Goal: Task Accomplishment & Management: Complete application form

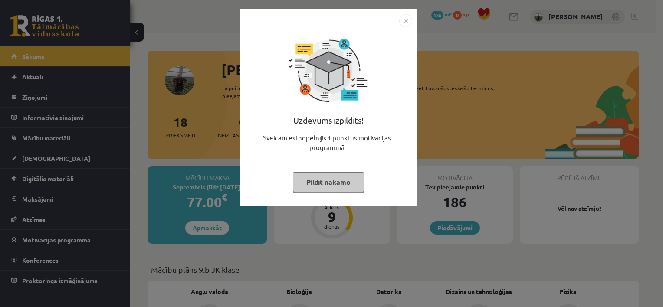
click at [327, 175] on button "Pildīt nākamo" at bounding box center [328, 182] width 71 height 20
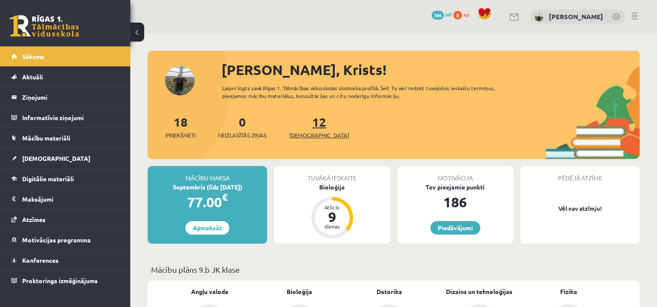
click at [305, 131] on span "[DEMOGRAPHIC_DATA]" at bounding box center [319, 135] width 60 height 9
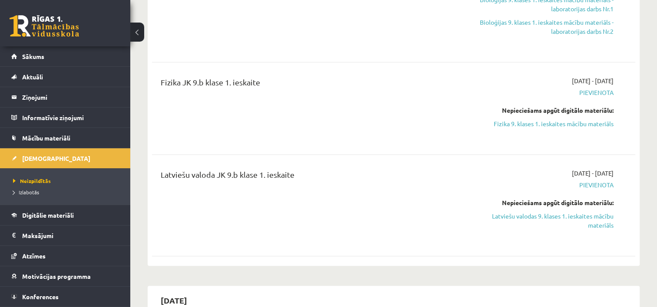
scroll to position [295, 0]
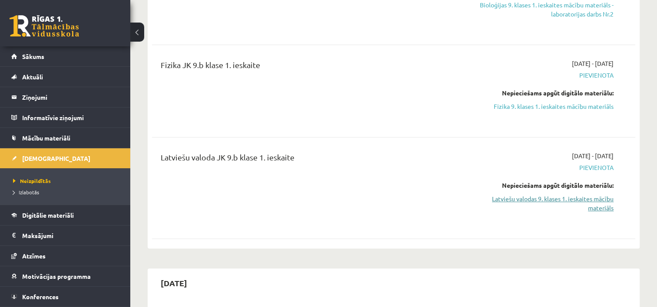
click at [565, 212] on link "Latviešu valodas 9. klases 1. ieskaites mācību materiāls" at bounding box center [542, 203] width 142 height 18
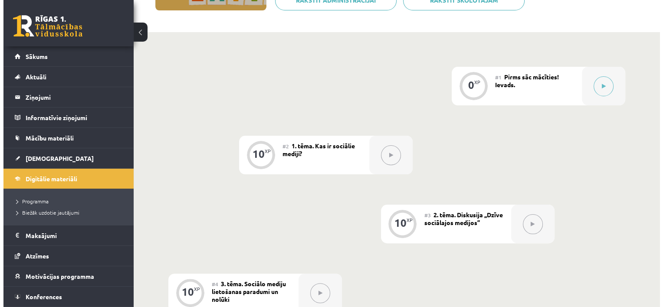
scroll to position [174, 0]
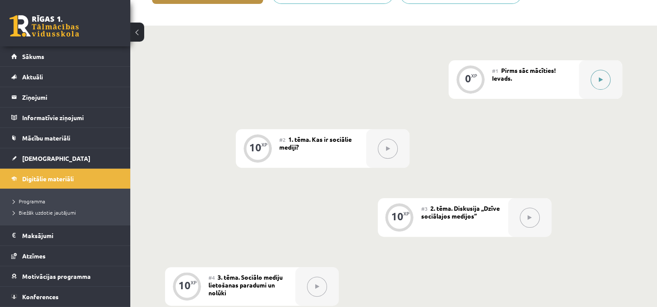
click at [597, 82] on button at bounding box center [600, 80] width 20 height 20
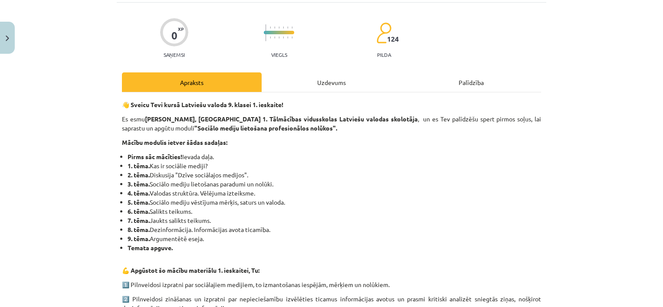
scroll to position [0, 0]
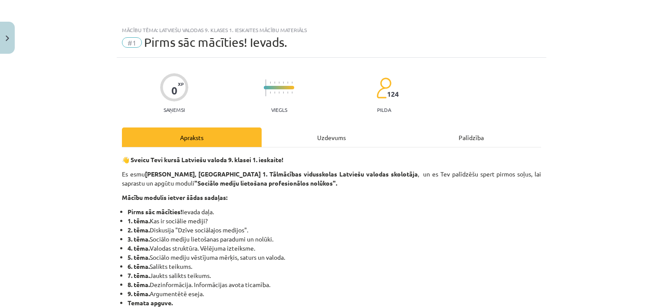
click at [340, 139] on div "Uzdevums" at bounding box center [332, 138] width 140 height 20
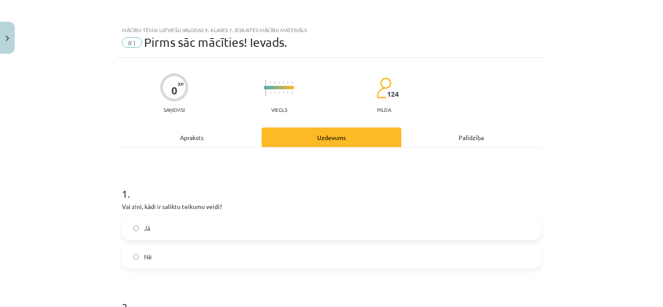
click at [187, 137] on div "Apraksts" at bounding box center [192, 138] width 140 height 20
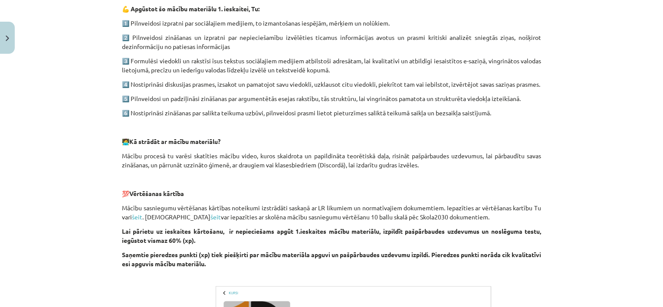
scroll to position [518, 0]
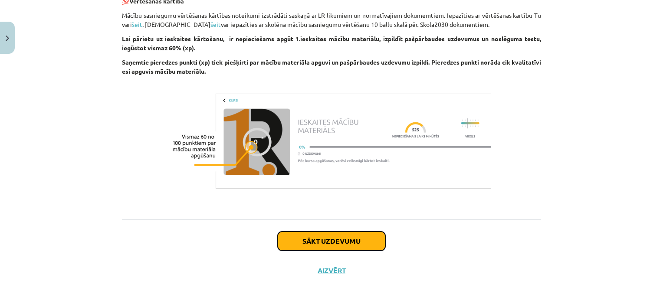
click at [310, 247] on button "Sākt uzdevumu" at bounding box center [332, 241] width 108 height 19
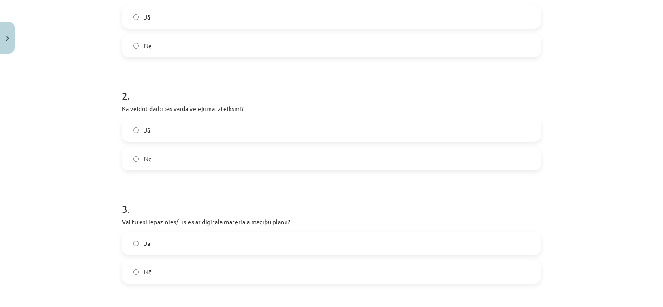
scroll to position [288, 0]
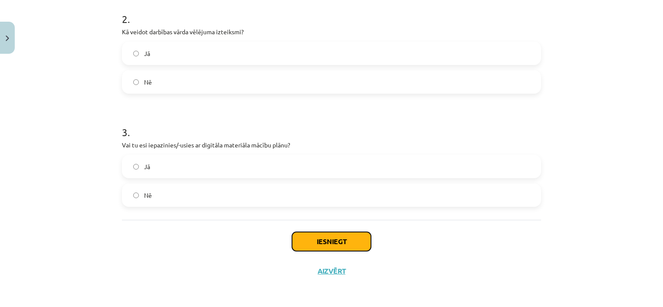
click at [325, 236] on button "Iesniegt" at bounding box center [331, 241] width 79 height 19
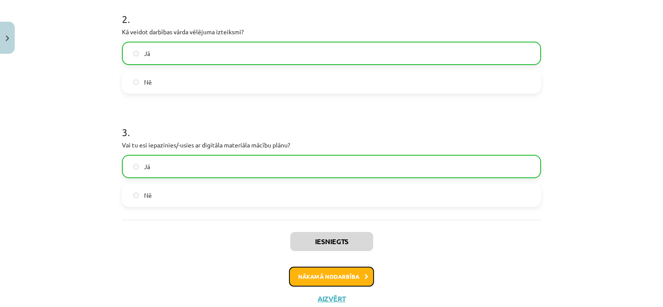
click at [330, 278] on button "Nākamā nodarbība" at bounding box center [331, 277] width 85 height 20
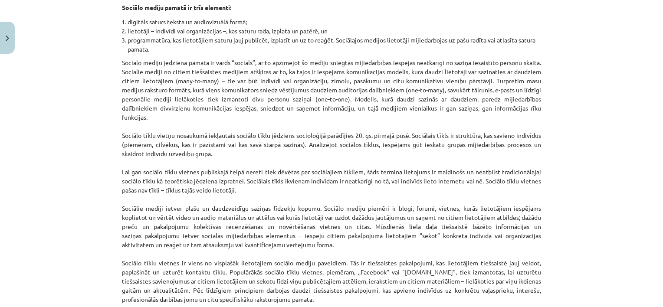
scroll to position [0, 0]
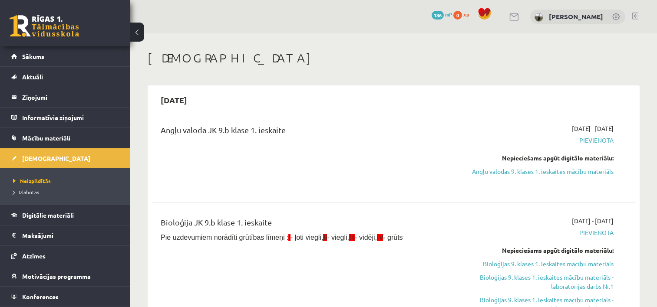
scroll to position [295, 0]
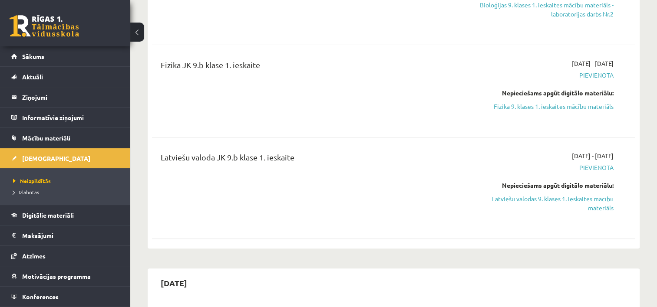
click at [299, 215] on div "Latviešu valoda JK 9.b klase 1. ieskaite" at bounding box center [309, 187] width 310 height 73
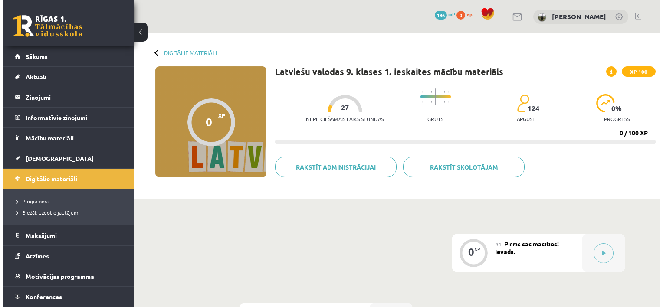
scroll to position [174, 0]
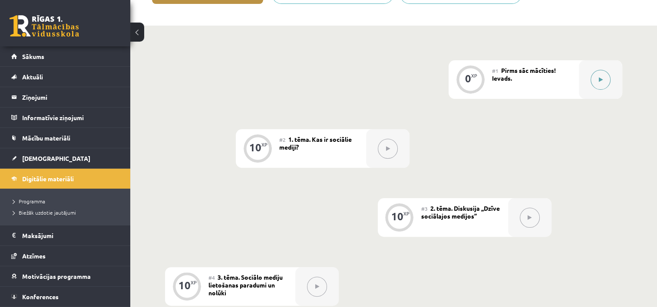
click at [600, 83] on button at bounding box center [600, 80] width 20 height 20
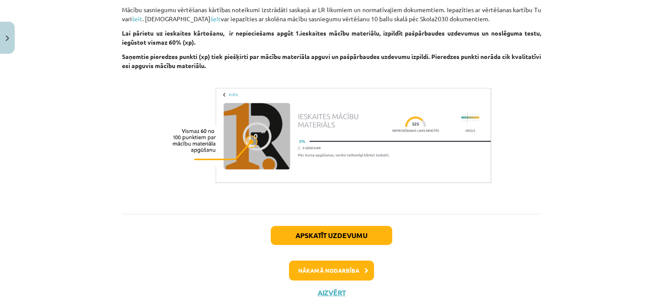
scroll to position [545, 0]
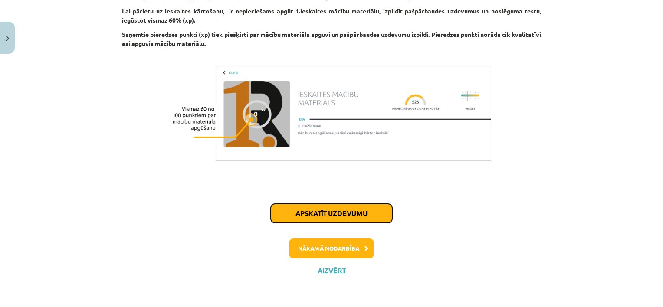
click at [340, 213] on button "Apskatīt uzdevumu" at bounding box center [332, 213] width 122 height 19
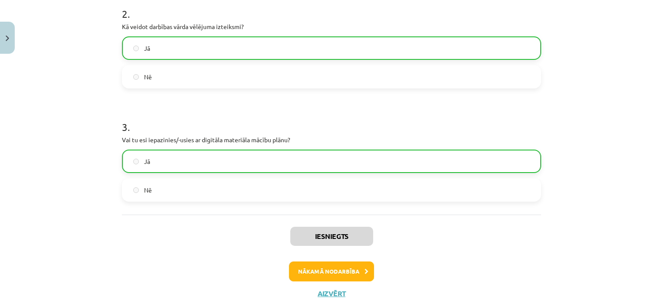
scroll to position [315, 0]
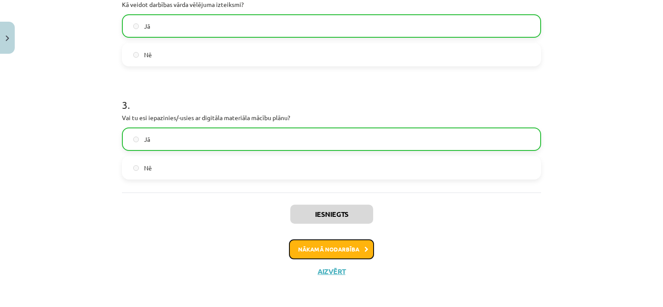
click at [320, 253] on button "Nākamā nodarbība" at bounding box center [331, 250] width 85 height 20
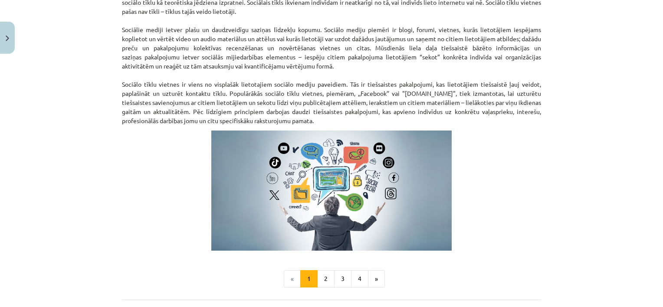
scroll to position [548, 0]
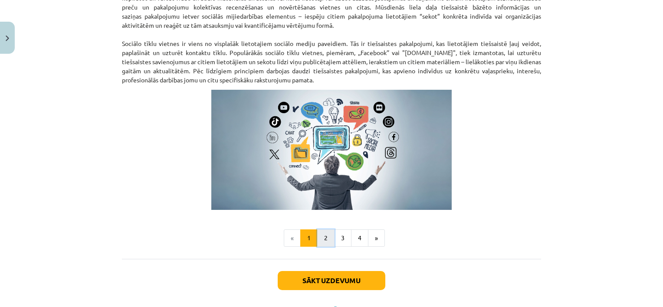
click at [321, 239] on button "2" at bounding box center [325, 238] width 17 height 17
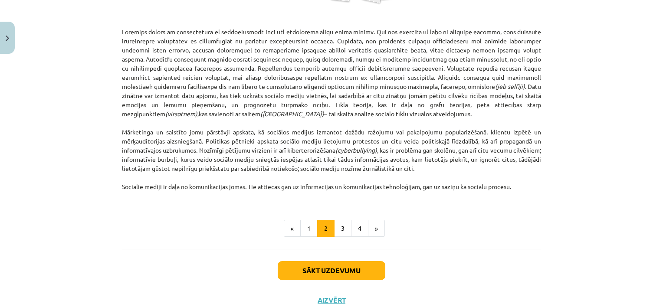
scroll to position [537, 0]
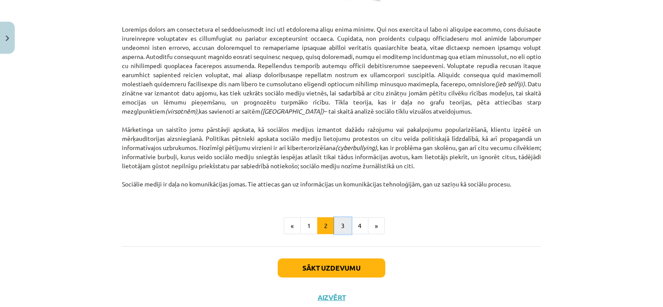
click at [342, 223] on button "3" at bounding box center [342, 225] width 17 height 17
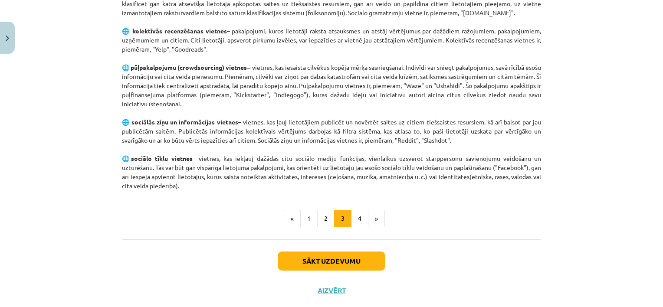
scroll to position [589, 0]
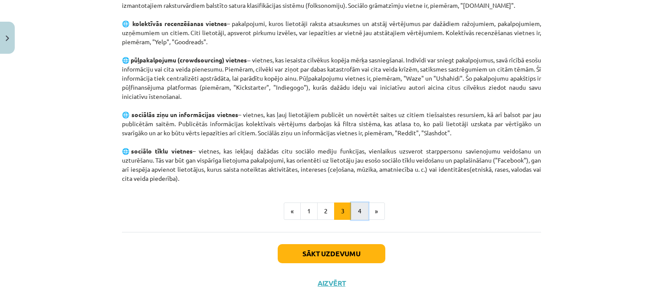
click at [355, 208] on button "4" at bounding box center [359, 211] width 17 height 17
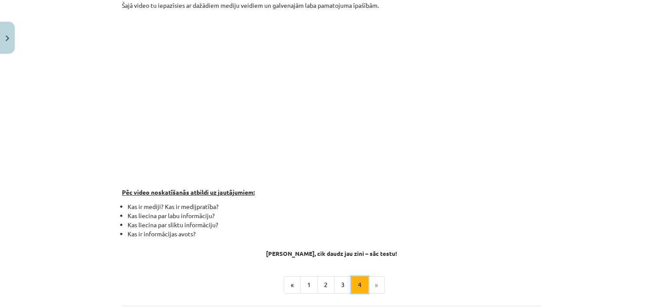
scroll to position [155, 0]
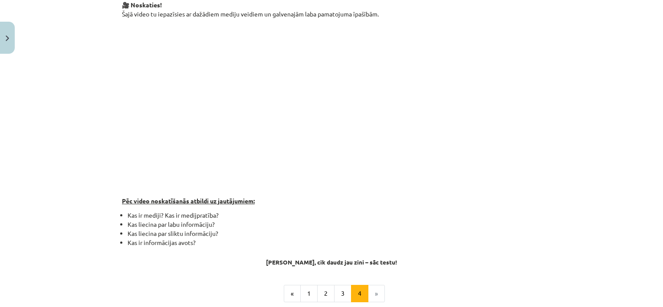
click at [546, 38] on div "Mācību tēma: Latviešu valodas 9. klases 1. ieskaites mācību materiāls #2 1. tēm…" at bounding box center [331, 153] width 663 height 307
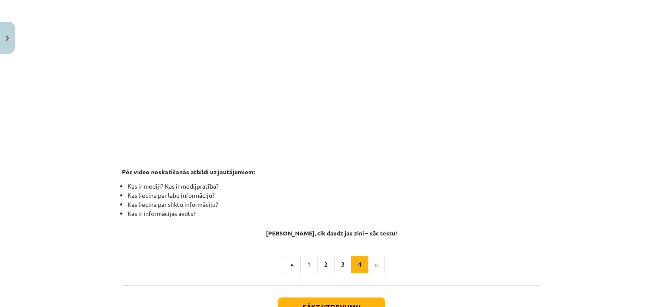
scroll to position [198, 0]
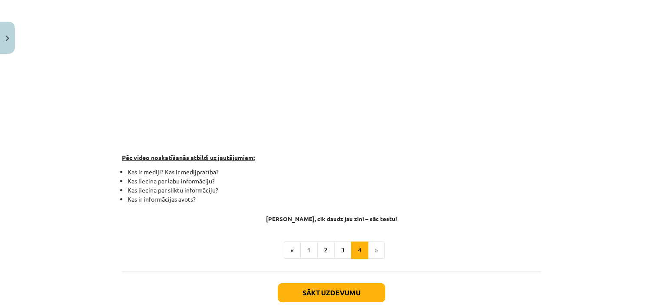
click at [524, 175] on li "Kas ir mediji? Kas ir medijpratība?" at bounding box center [335, 171] width 414 height 9
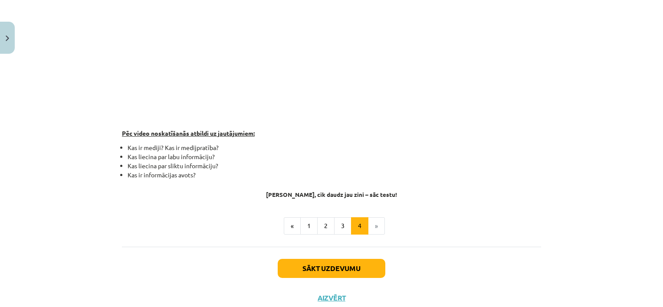
scroll to position [233, 0]
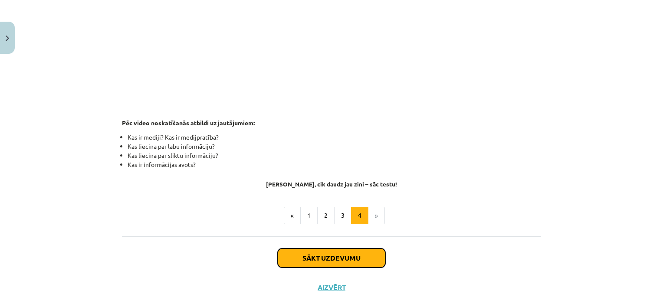
click at [330, 253] on button "Sākt uzdevumu" at bounding box center [332, 258] width 108 height 19
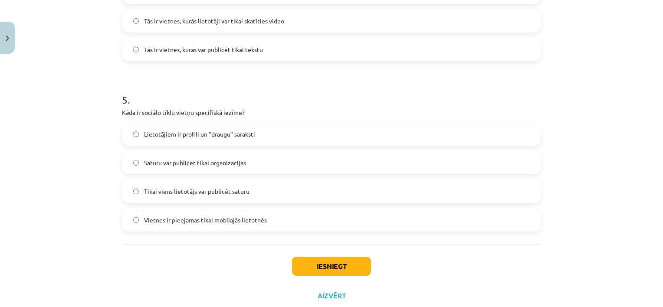
scroll to position [794, 0]
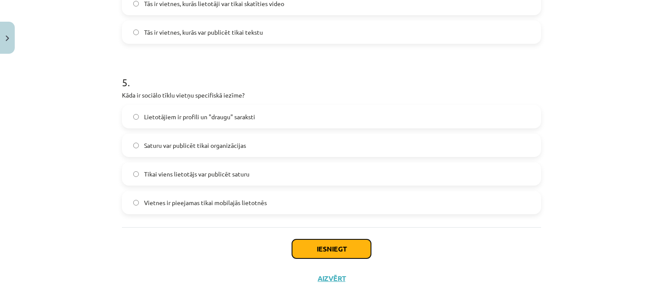
click at [308, 248] on button "Iesniegt" at bounding box center [331, 249] width 79 height 19
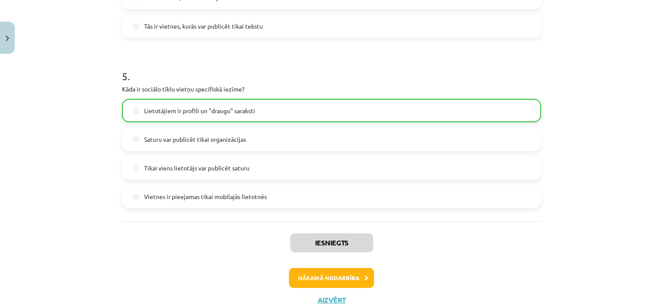
scroll to position [823, 0]
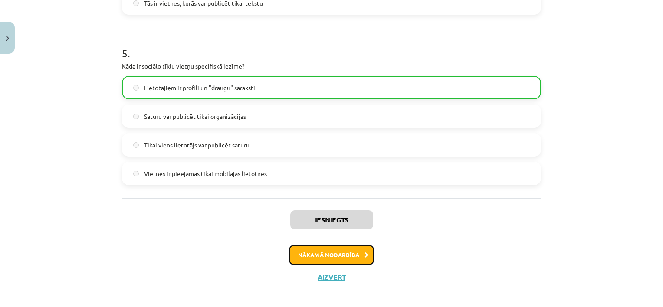
click at [336, 259] on button "Nākamā nodarbība" at bounding box center [331, 255] width 85 height 20
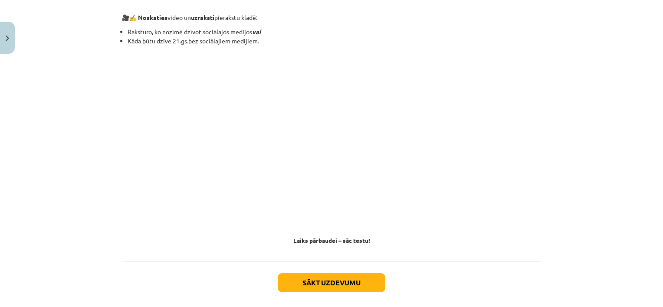
scroll to position [769, 0]
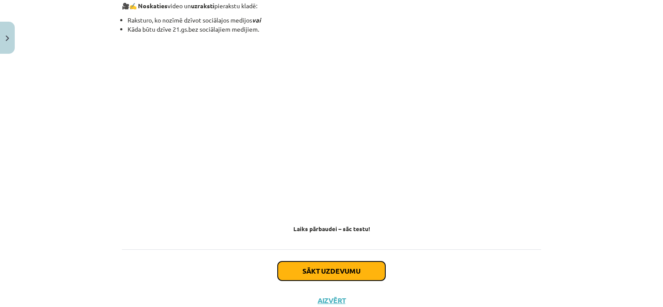
click at [312, 265] on button "Sākt uzdevumu" at bounding box center [332, 271] width 108 height 19
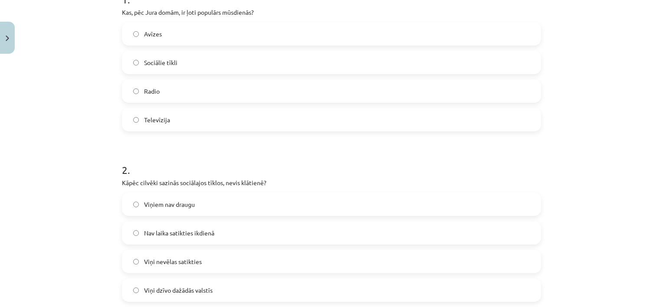
scroll to position [22, 0]
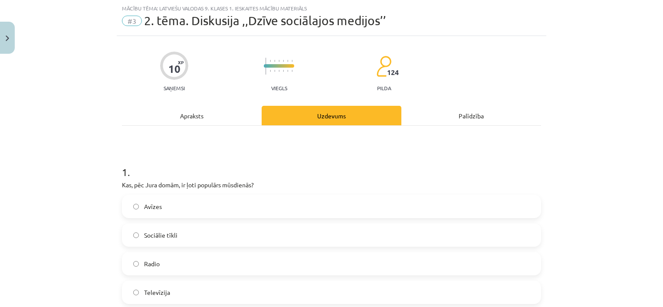
click at [162, 235] on span "Sociālie tīkli" at bounding box center [160, 235] width 33 height 9
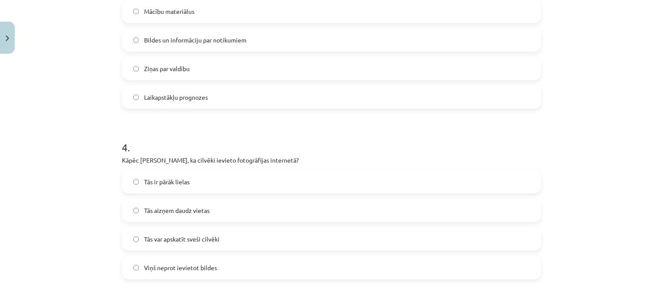
scroll to position [571, 0]
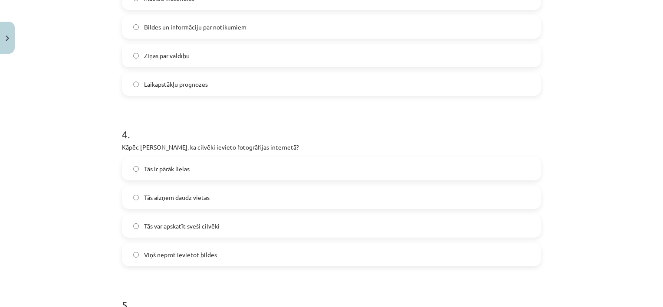
click at [144, 226] on span "Tās var apskatīt sveši cilvēki" at bounding box center [182, 226] width 76 height 9
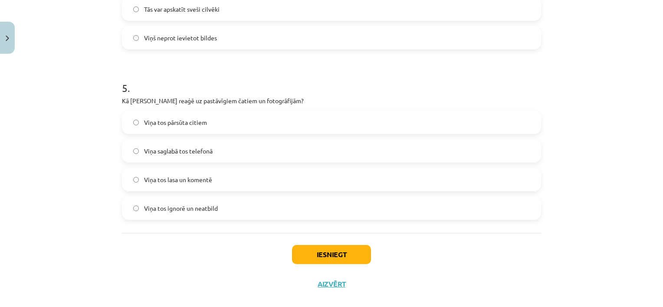
scroll to position [797, 0]
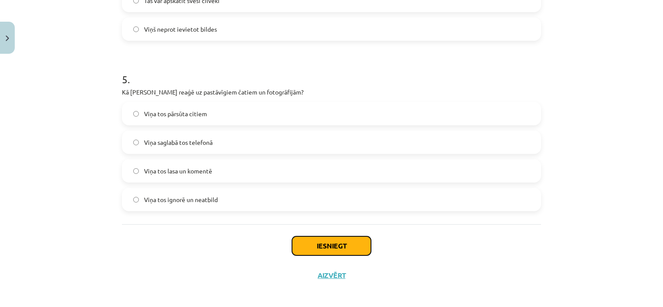
click at [346, 244] on button "Iesniegt" at bounding box center [331, 245] width 79 height 19
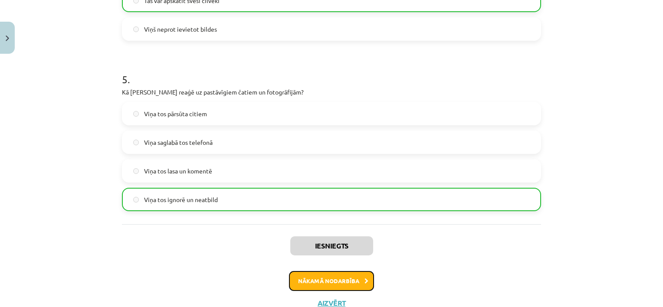
click at [332, 279] on button "Nākamā nodarbība" at bounding box center [331, 281] width 85 height 20
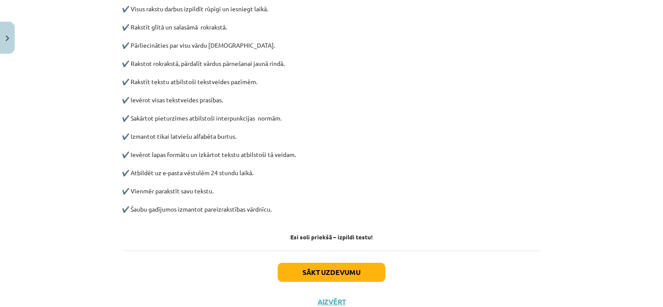
scroll to position [421, 0]
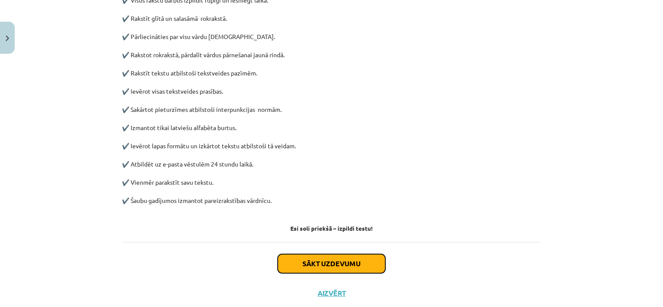
click at [300, 260] on button "Sākt uzdevumu" at bounding box center [332, 263] width 108 height 19
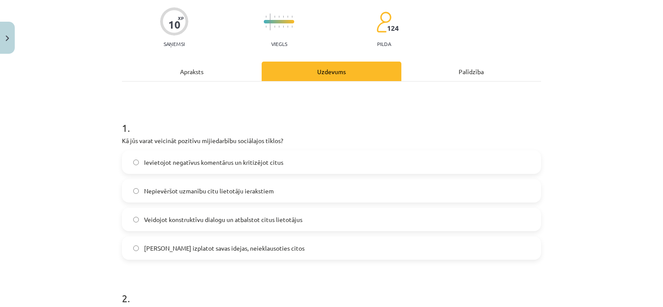
scroll to position [22, 0]
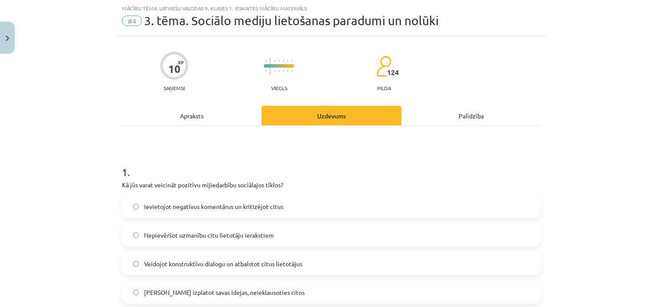
click label "Veidojot konstruktīvu dialogu un atbalstot citus lietotājus"
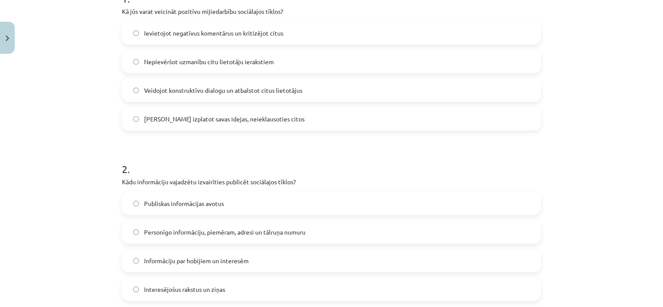
scroll to position [213, 0]
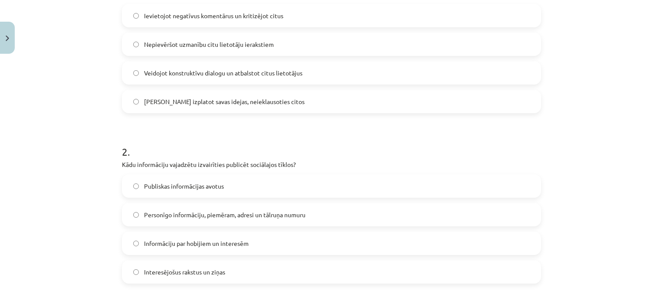
click span "Personīgo informāciju, piemēram, adresi un tālruņa numuru"
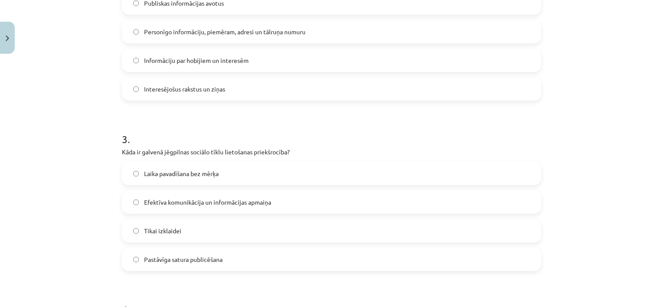
scroll to position [404, 0]
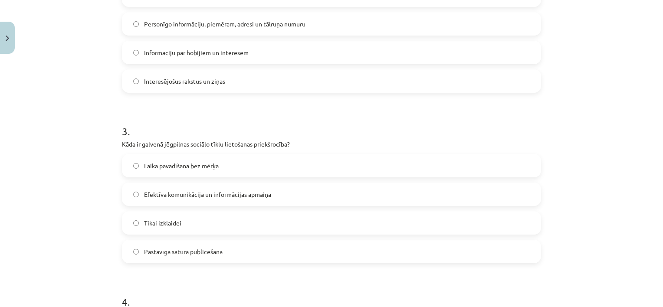
click label "Efektīva komunikācija un informācijas apmaiņa"
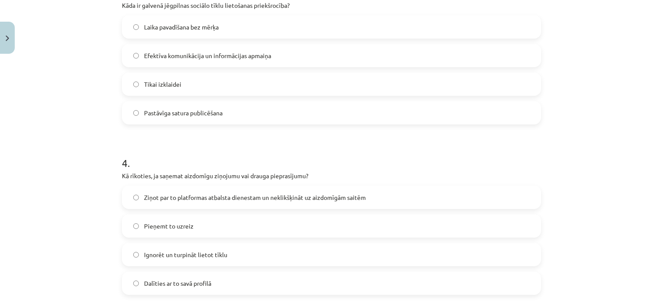
scroll to position [560, 0]
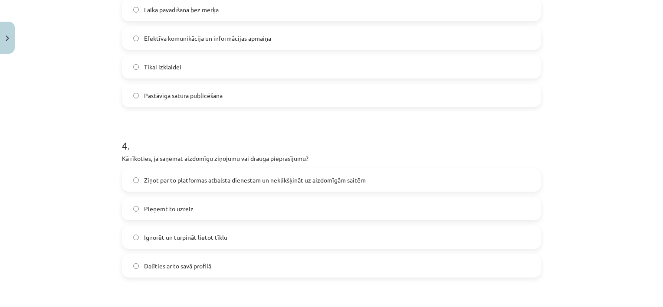
click span "Ziņot par to platformas atbalsta dienestam un neklikšķināt uz aizdomīgām saitēm"
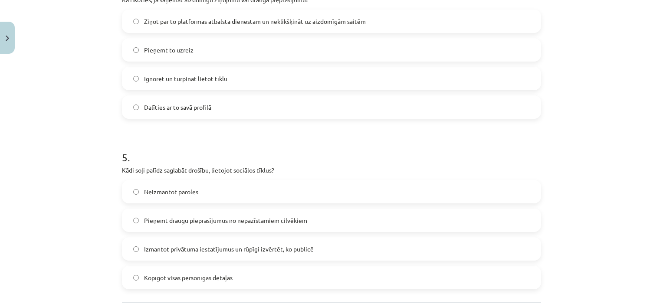
scroll to position [733, 0]
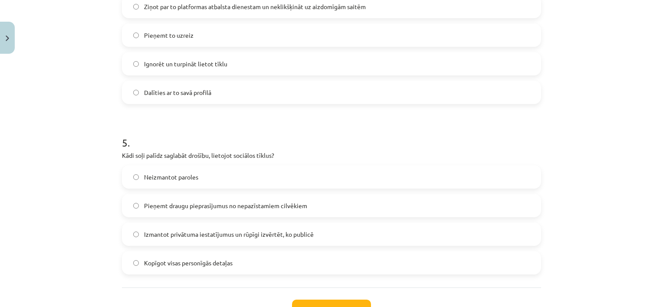
click span "Izmantot privātuma iestatījumus un rūpīgi izvērtēt, ko publicē"
click button "Iesniegt"
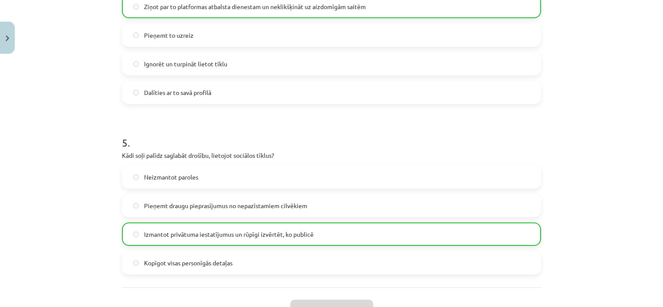
click div "Mācību tēma: Latviešu valodas 9. klases 1. ieskaites mācību materiāls #4 3. tēm…"
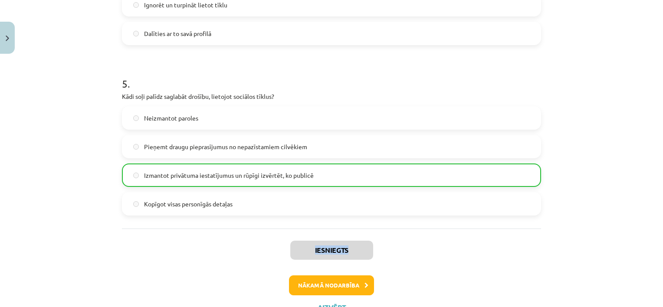
scroll to position [803, 0]
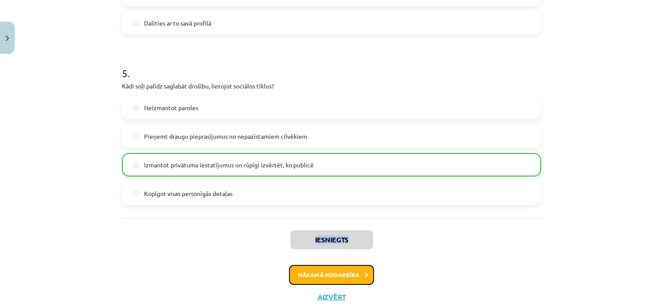
click button "Nākamā nodarbība"
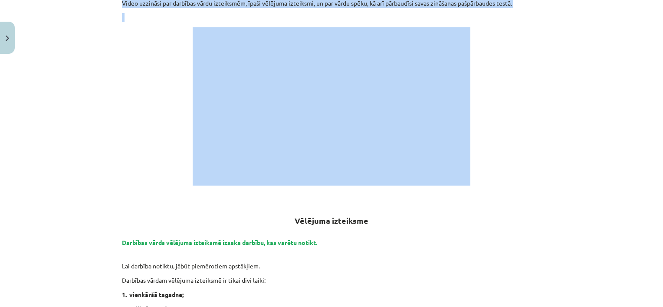
scroll to position [258, 0]
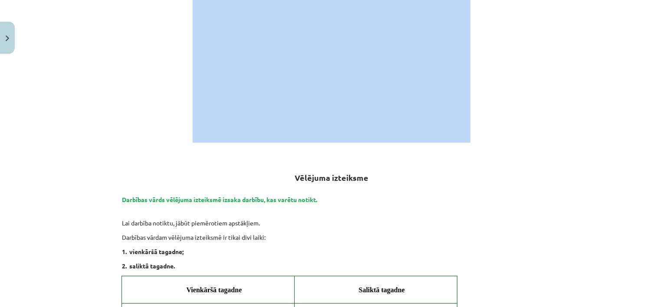
drag, startPoint x: 551, startPoint y: 240, endPoint x: 397, endPoint y: 260, distance: 154.6
click div "Mācību tēma: Latviešu valodas 9. klases 1. ieskaites mācību materiāls #5 4. tēm…"
click p "Darbības vārds vēlējuma izteiksmē izsaka darbību, kas varētu notikt."
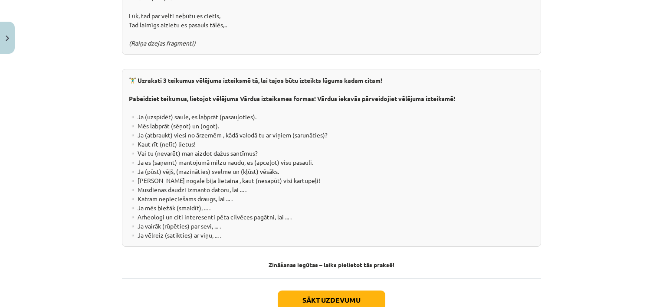
scroll to position [1595, 0]
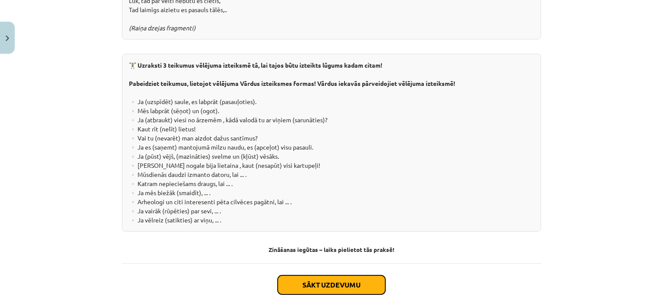
click button "Sākt uzdevumu"
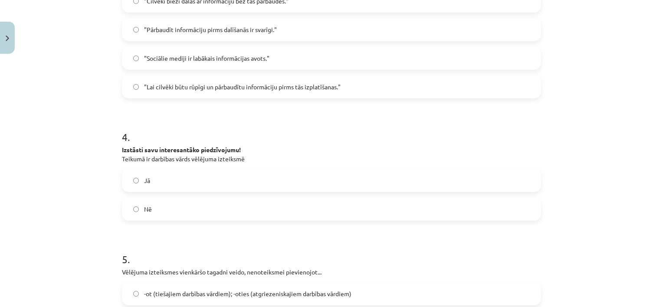
scroll to position [473, 0]
click label "Nē"
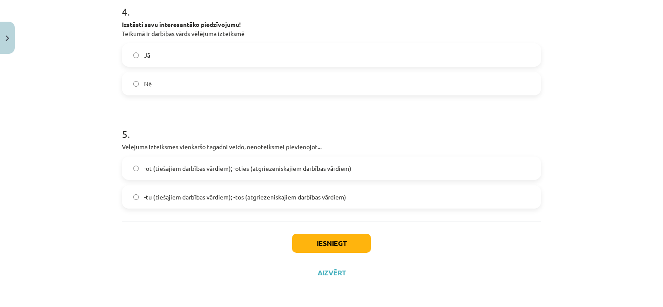
scroll to position [599, 0]
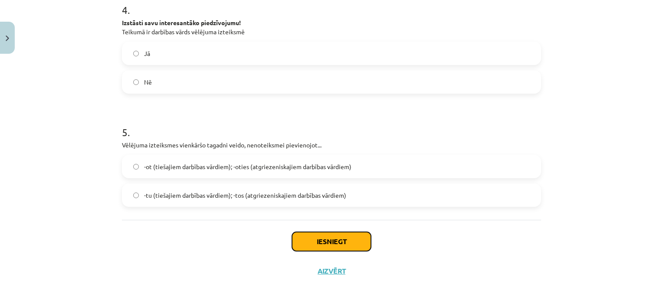
click button "Iesniegt"
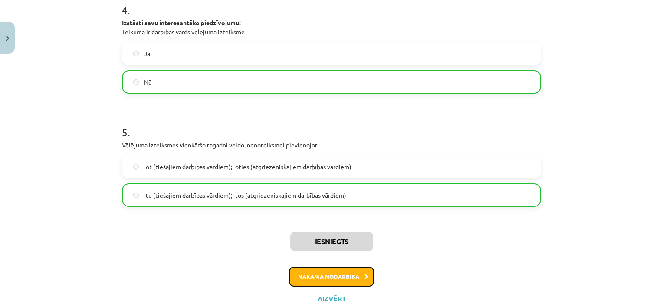
click button "Nākamā nodarbība"
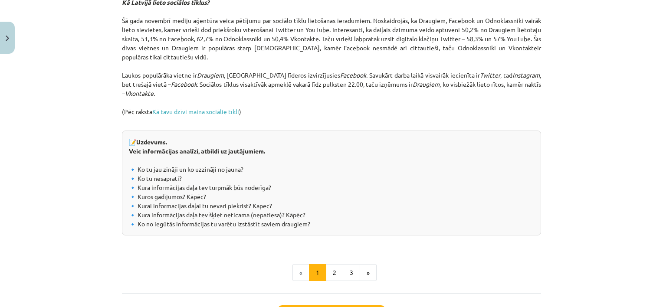
scroll to position [907, 0]
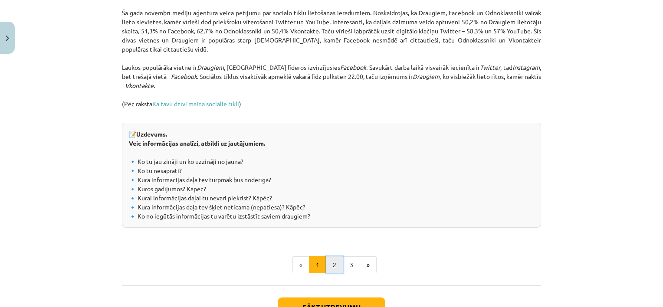
click button "2"
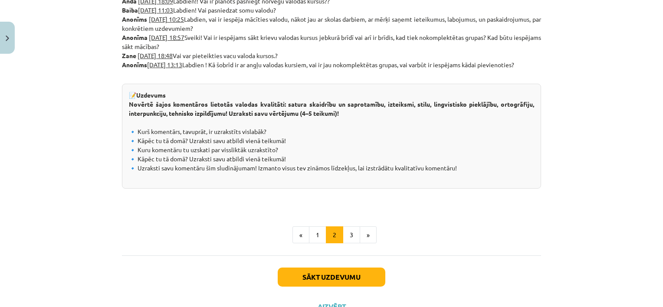
scroll to position [485, 0]
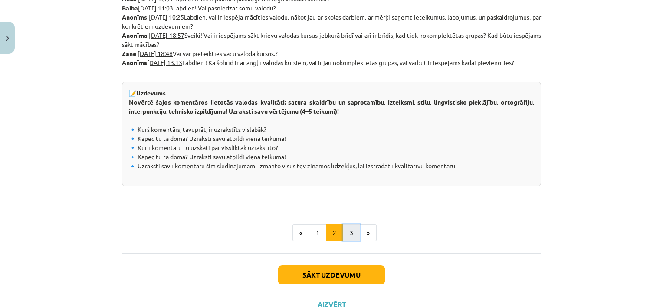
click button "3"
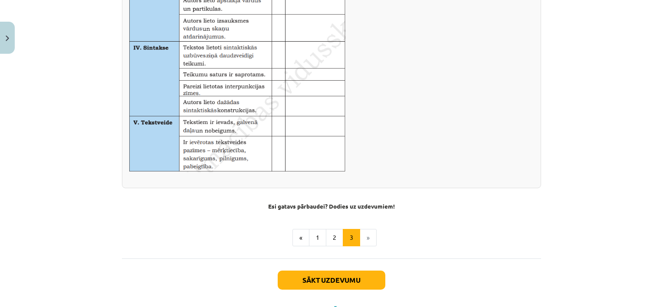
scroll to position [560, 0]
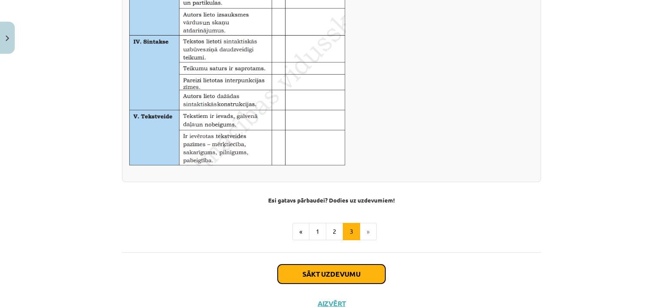
click button "Sākt uzdevumu"
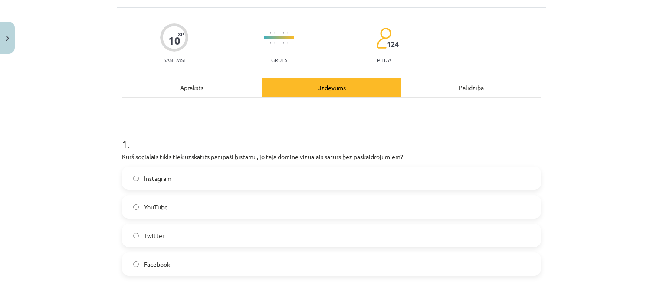
scroll to position [22, 0]
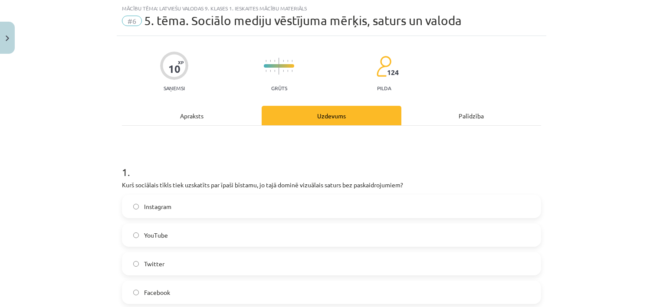
click label "Instagram"
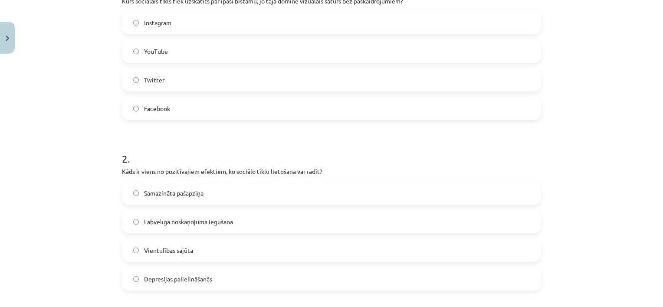
scroll to position [213, 0]
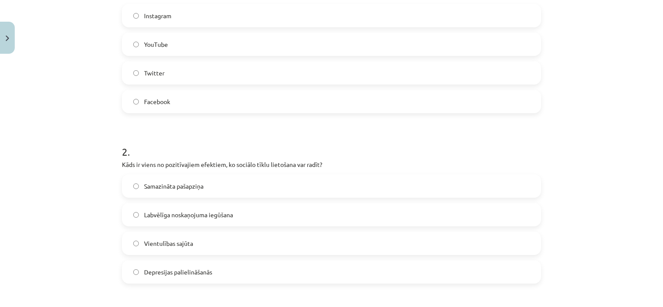
click span "Labvēlīga noskaņojuma iegūšana"
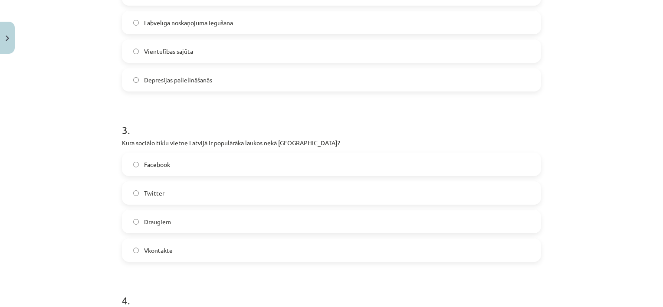
scroll to position [421, 0]
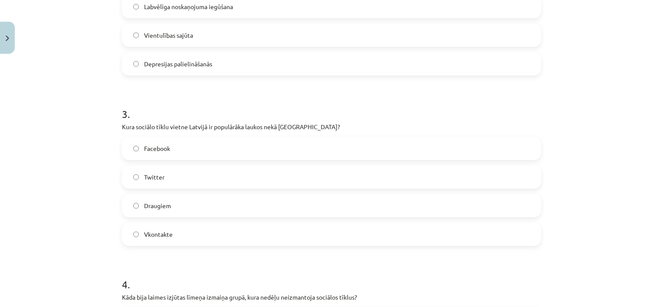
click span "Facebook"
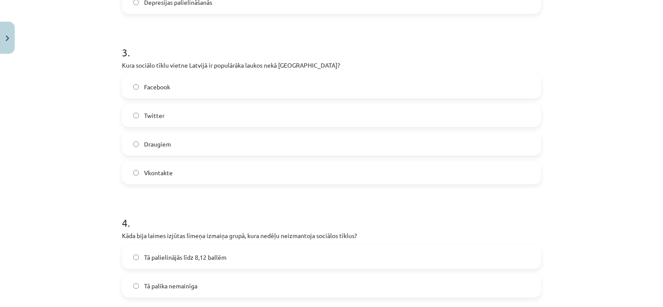
scroll to position [490, 0]
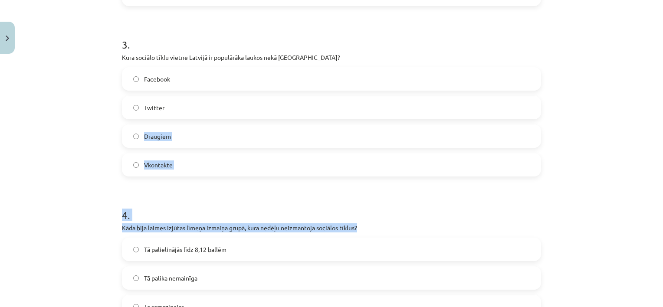
drag, startPoint x: 135, startPoint y: 135, endPoint x: 444, endPoint y: 227, distance: 322.4
click form "1 . Kurš sociālais tīkls tiek uzskatīts par īpaši bīstamu, jo tajā dominē vizuā…"
click label "Draugiem"
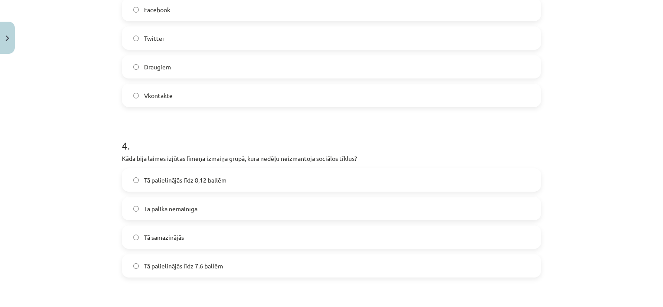
scroll to position [577, 0]
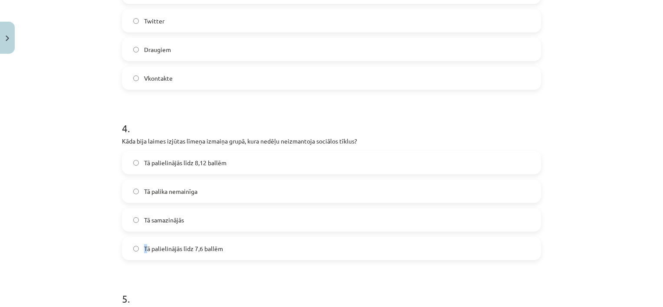
click label "Tā palielinājās līdz 7,6 ballēm"
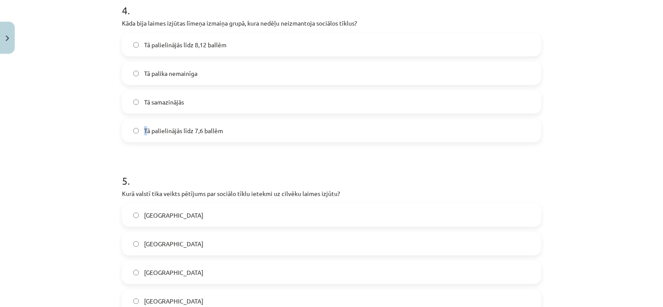
scroll to position [716, 0]
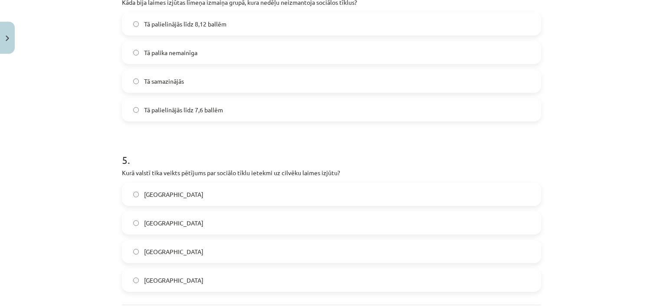
click label "[GEOGRAPHIC_DATA]"
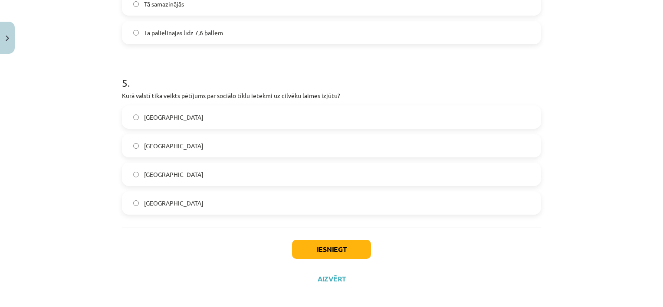
scroll to position [801, 0]
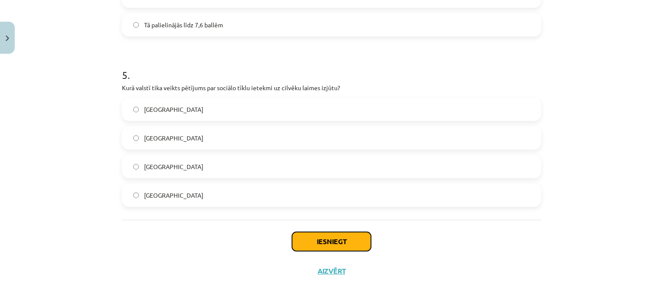
click button "Iesniegt"
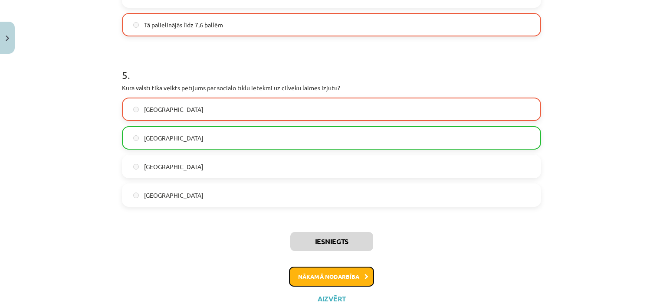
click button "Nākamā nodarbība"
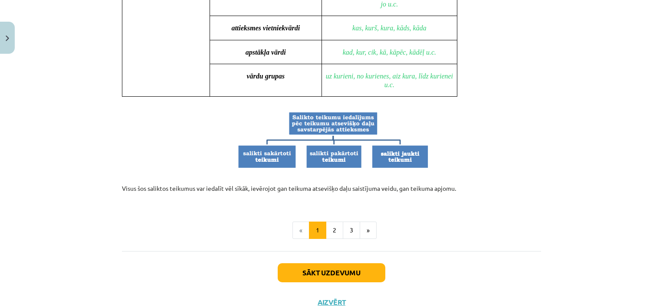
scroll to position [825, 0]
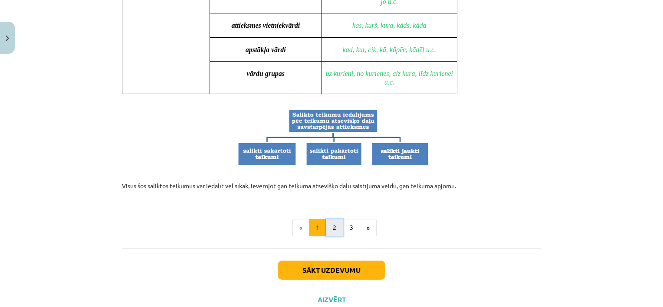
click button "2"
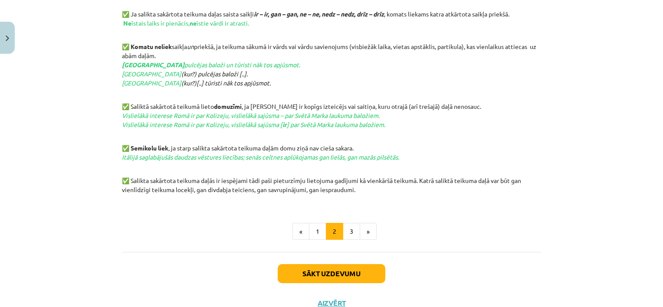
scroll to position [433, 0]
click button "3"
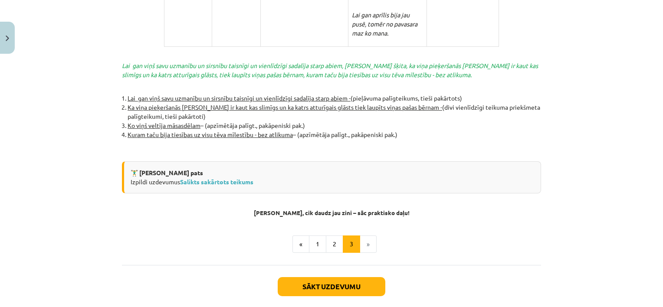
scroll to position [1906, 0]
click button "Sākt uzdevumu"
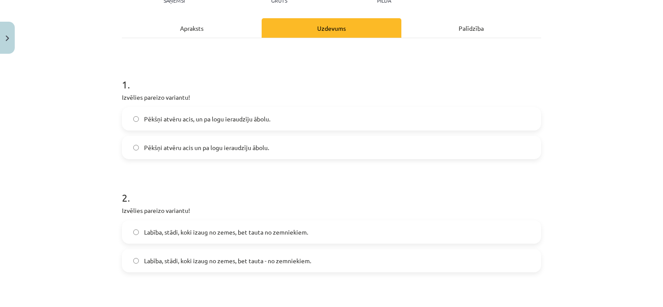
scroll to position [126, 0]
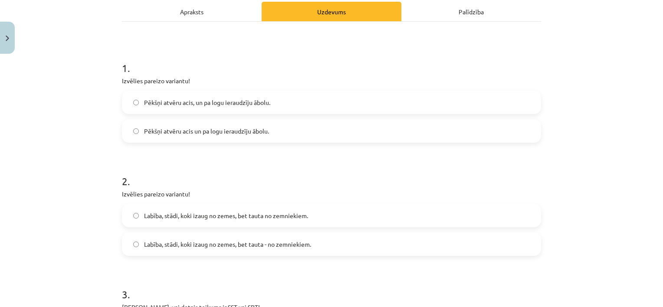
click span "Labība, stādi, koki izaug no zemes, bet tauta no zemniekiem."
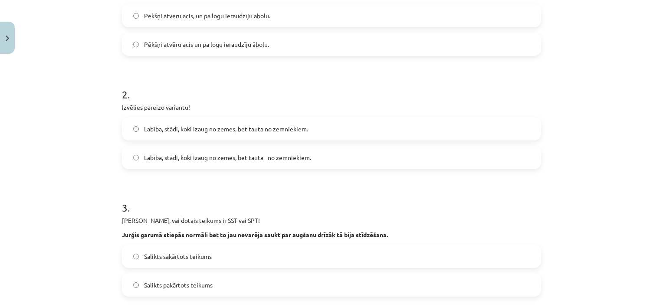
scroll to position [230, 0]
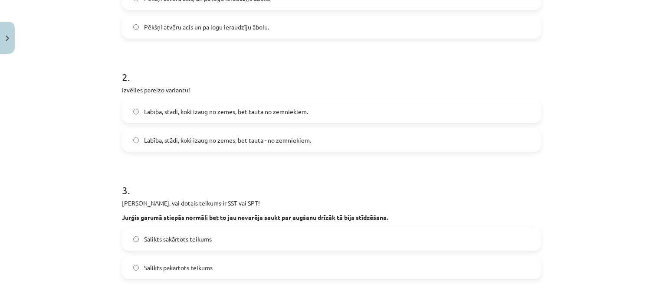
click span "Salikts sakārtots teikums"
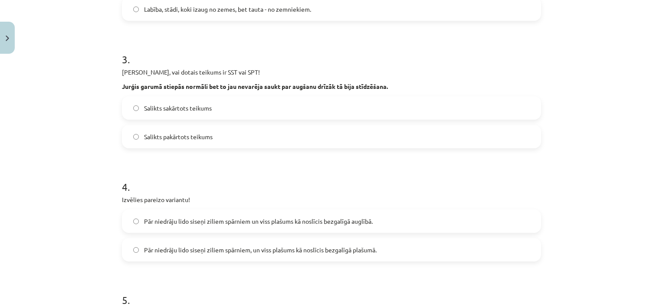
scroll to position [369, 0]
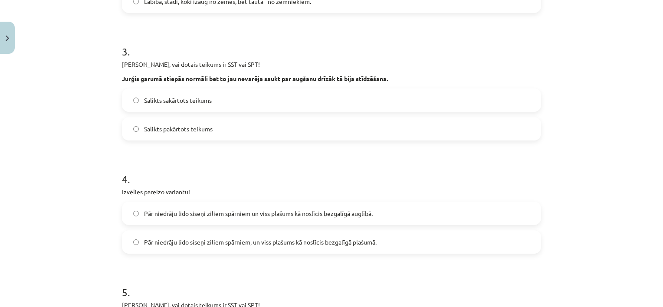
click label "Pār niedrāju lido siseņi ziliem spārniem, un viss plašums kā noslīcis bezgalīgā…"
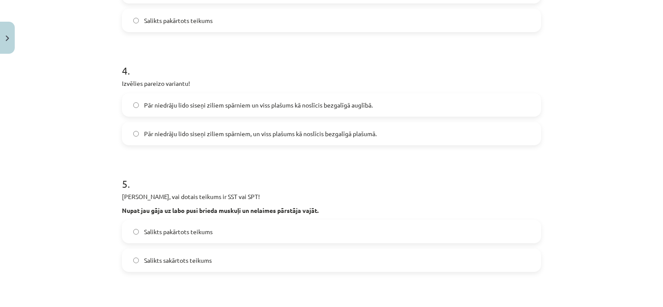
scroll to position [490, 0]
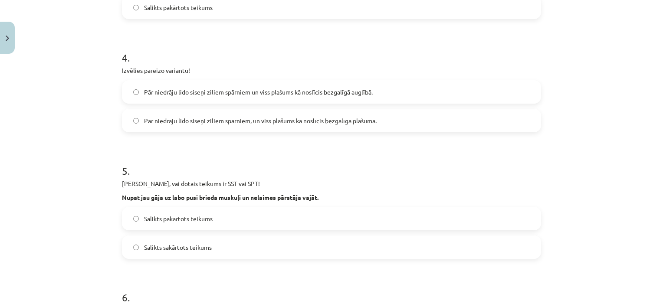
click span "Salikts sakārtots teikums"
click label "Salikts pakārtots teikums"
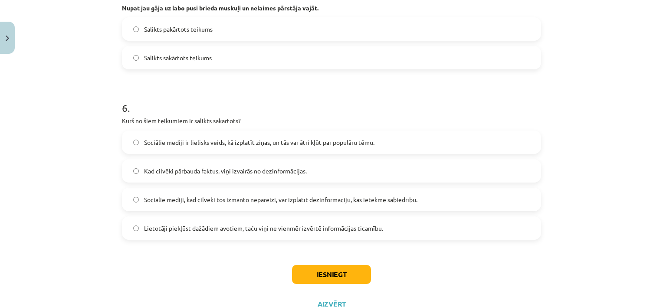
scroll to position [681, 0]
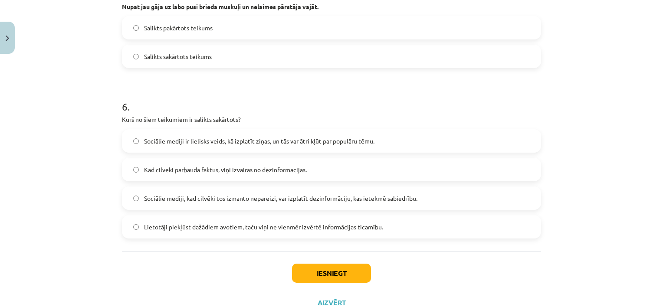
click span "Kad cilvēki pārbauda faktus, viņi izvairās no dezinformācijas."
click button "Iesniegt"
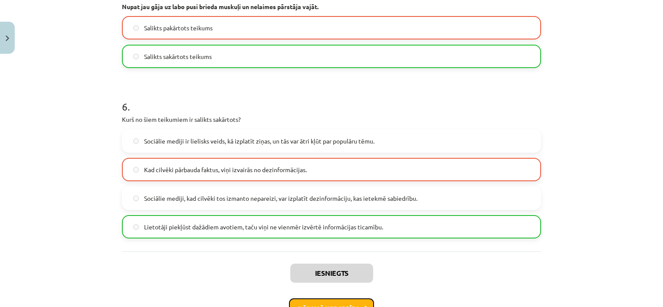
click button "Nākamā nodarbība"
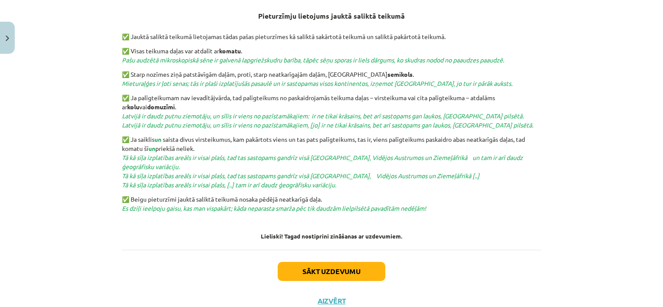
scroll to position [350, 0]
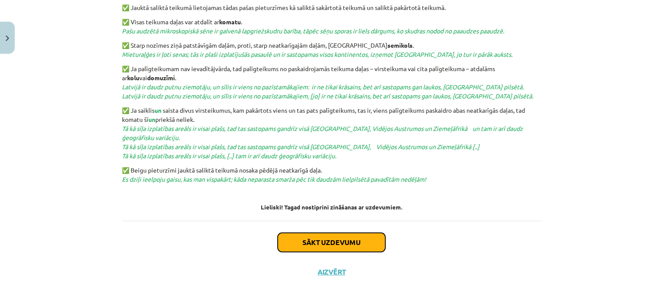
click button "Sākt uzdevumu"
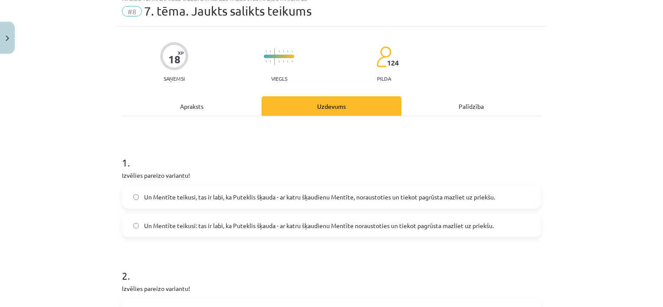
scroll to position [22, 0]
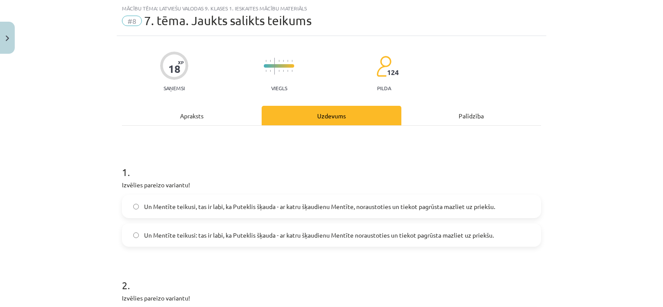
click label "Un Mentīte teikusi: tas ir labi, ka Puteklis šķauda - ar katru šķaudienu Mentīt…"
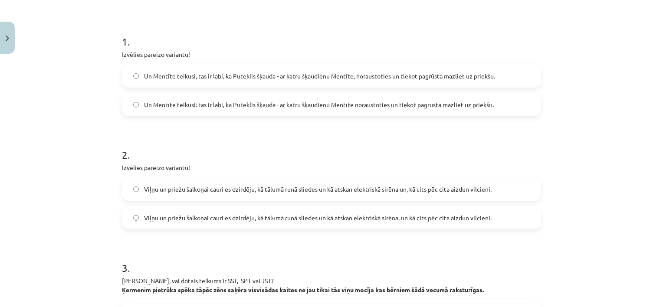
scroll to position [161, 0]
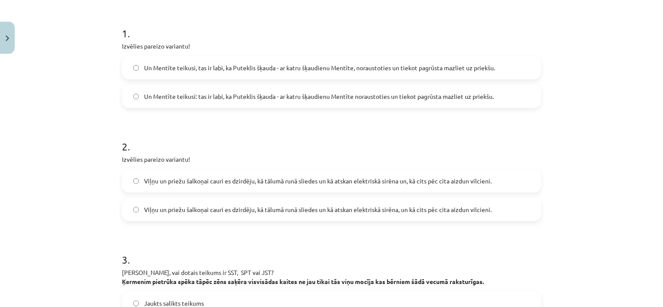
click span "Viļņu un priežu šalkoņai cauri es dzirdēju, kā tālumā runā sliedes un kā atskan…"
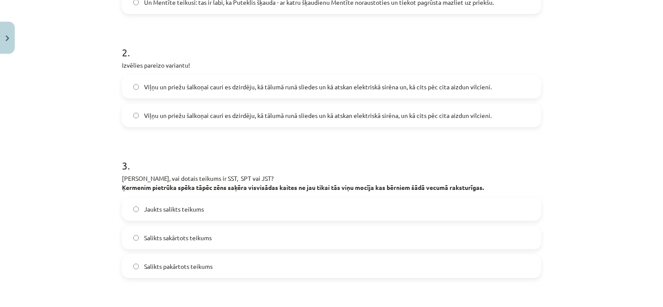
scroll to position [265, 0]
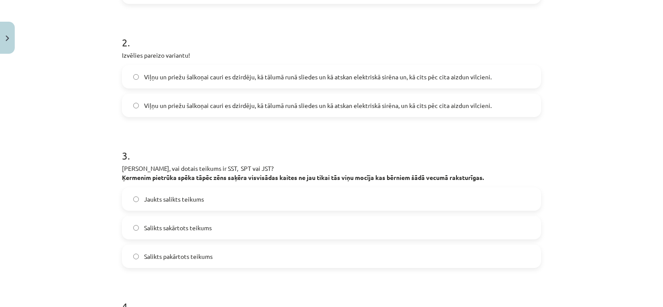
click label "Salikts sakārtots teikums"
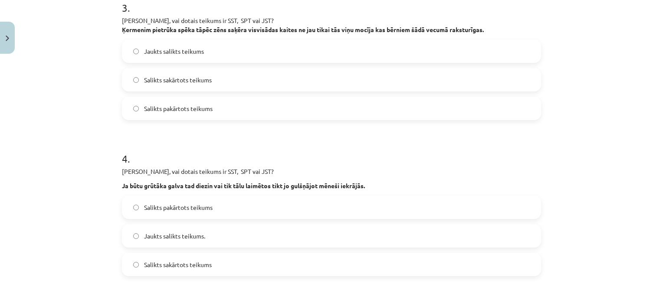
scroll to position [421, 0]
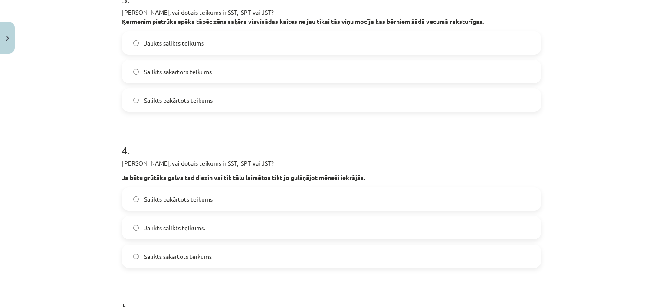
click span "Salikts pakārtots teikums"
click span "Jaukts salikts teikums"
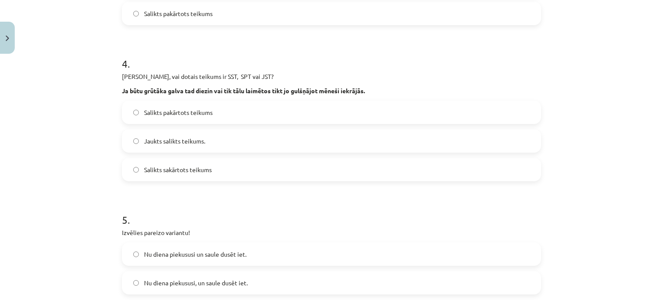
scroll to position [525, 0]
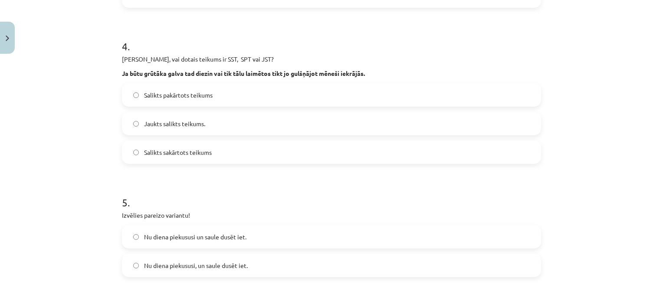
click label "Nu diena piekususi, un saule dusēt iet."
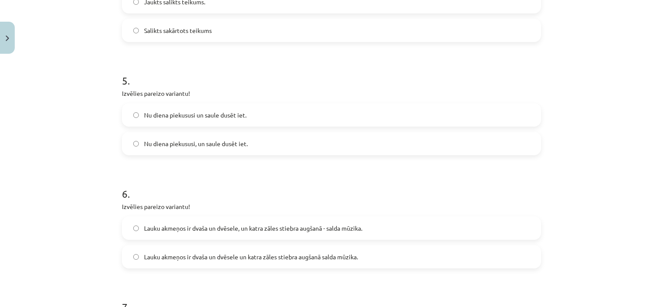
scroll to position [664, 0]
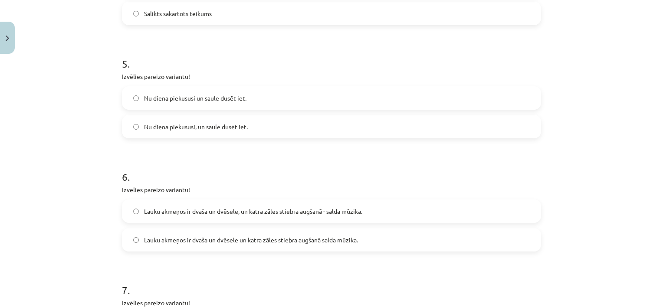
click label "Lauku akmeņos ir dvaša un dvēsele, un katra zāles stiebra augšanā - salda mūzik…"
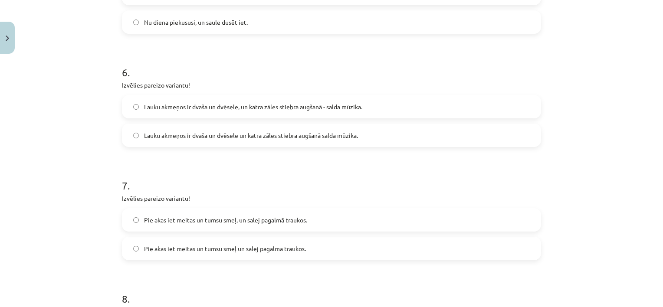
scroll to position [785, 0]
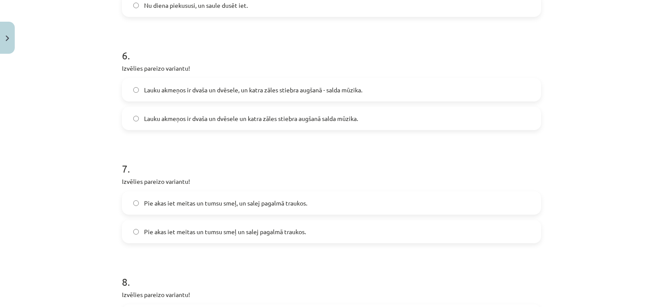
click label "Pie akas iet meitas un tumsu smeļ, un salej pagalmā traukos."
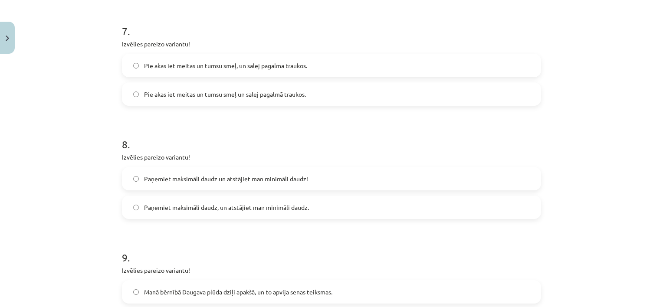
scroll to position [924, 0]
click label "Paņemiet maksimāli daudz un atstājiet man minimāli daudz!"
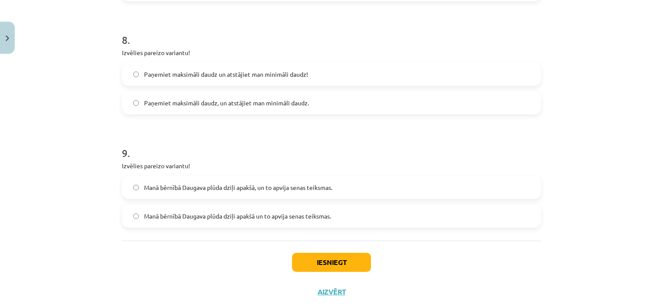
scroll to position [1046, 0]
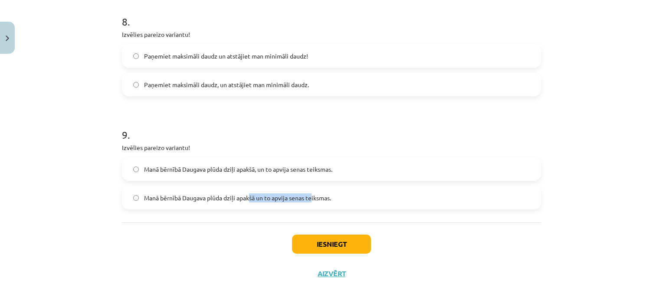
drag, startPoint x: 246, startPoint y: 191, endPoint x: 310, endPoint y: 217, distance: 69.3
click div "1 . Izvēlies pareizo variantu! Un Mentīte teikusi, tas ir labi, ka Puteklis šķa…"
click label "Manā bērnībā Daugava plūda dziļi apakšā un to apvija senas teiksmas."
click button "Iesniegt"
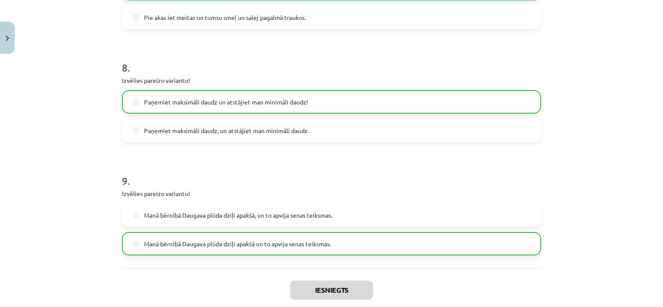
scroll to position [1076, 0]
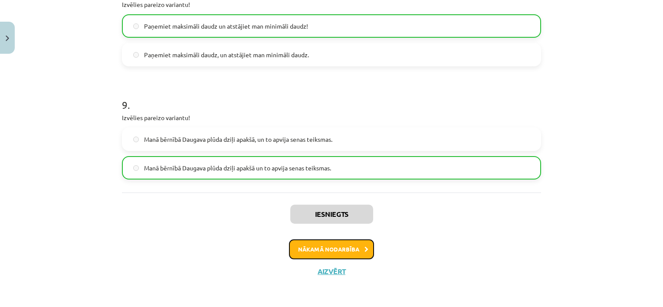
click button "Nākamā nodarbība"
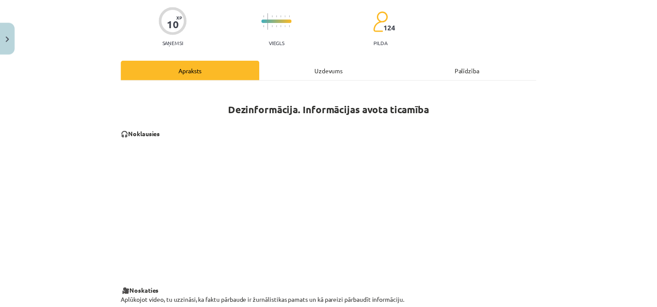
scroll to position [0, 0]
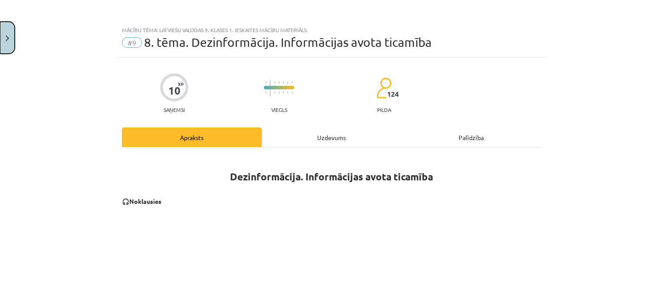
click button "Close"
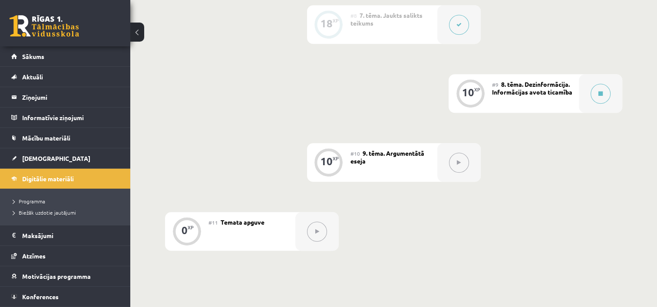
scroll to position [729, 0]
